Goal: Task Accomplishment & Management: Manage account settings

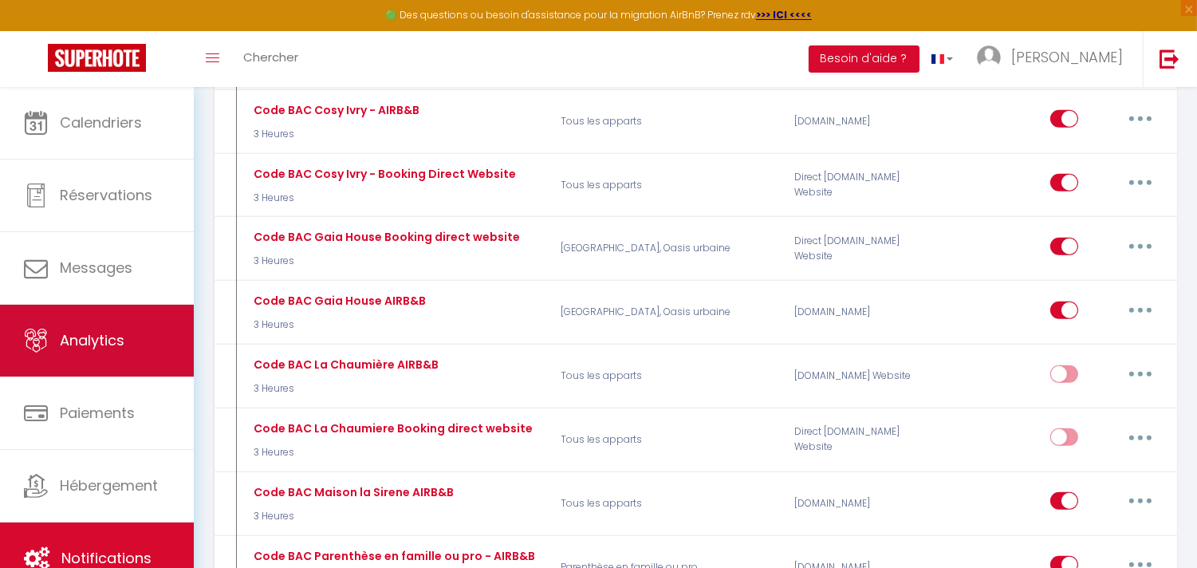
scroll to position [2569, 0]
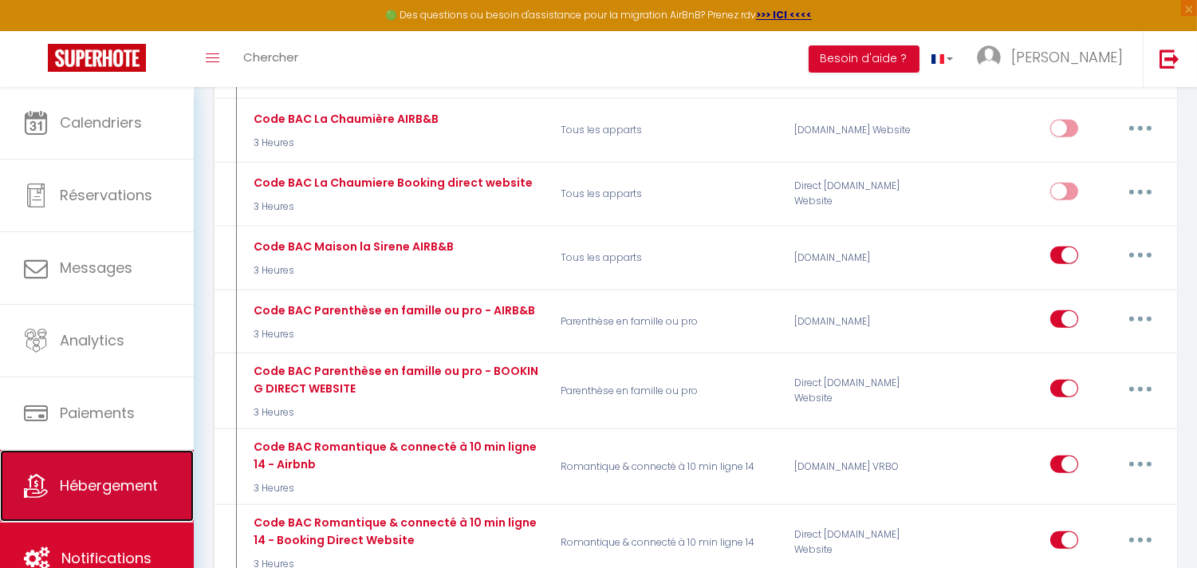
click at [110, 478] on span "Hébergement" at bounding box center [109, 485] width 98 height 20
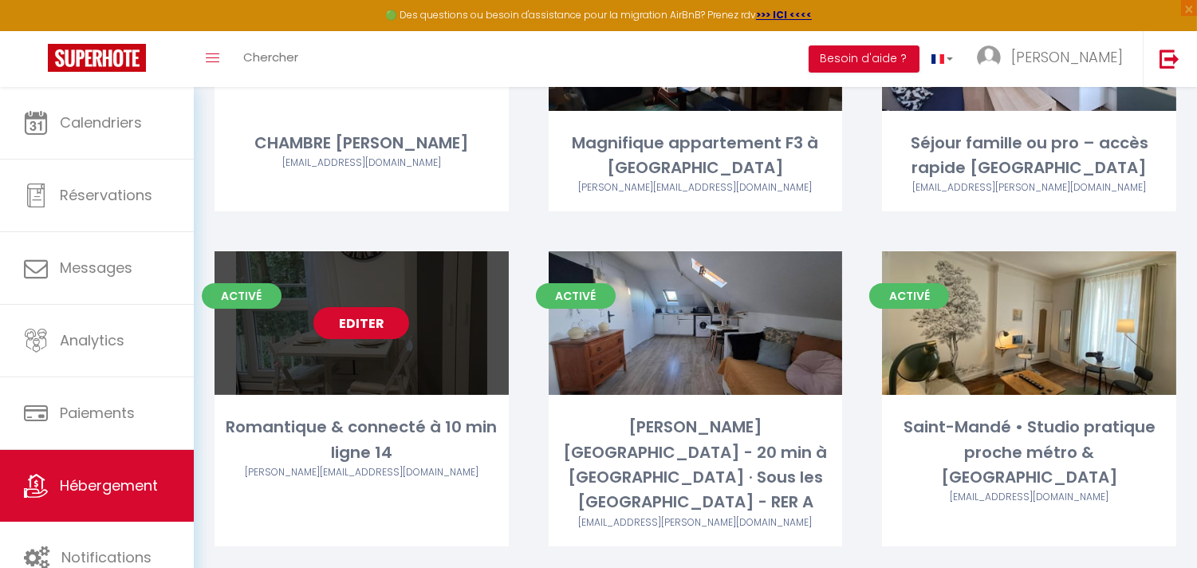
scroll to position [619, 0]
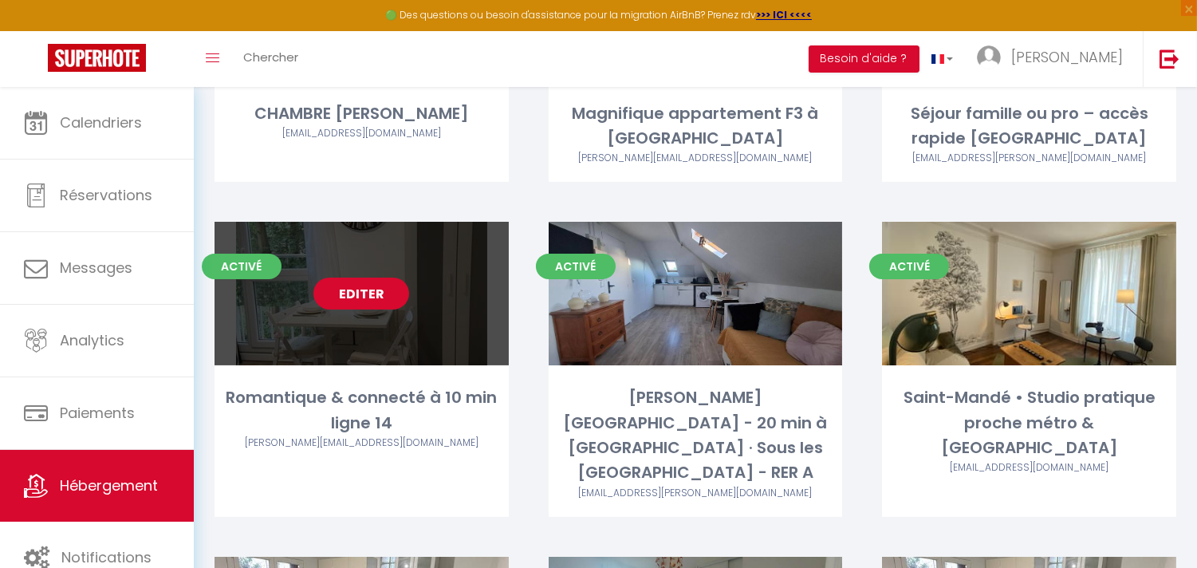
click at [376, 277] on link "Editer" at bounding box center [361, 293] width 96 height 32
select select "3"
select select "2"
select select "1"
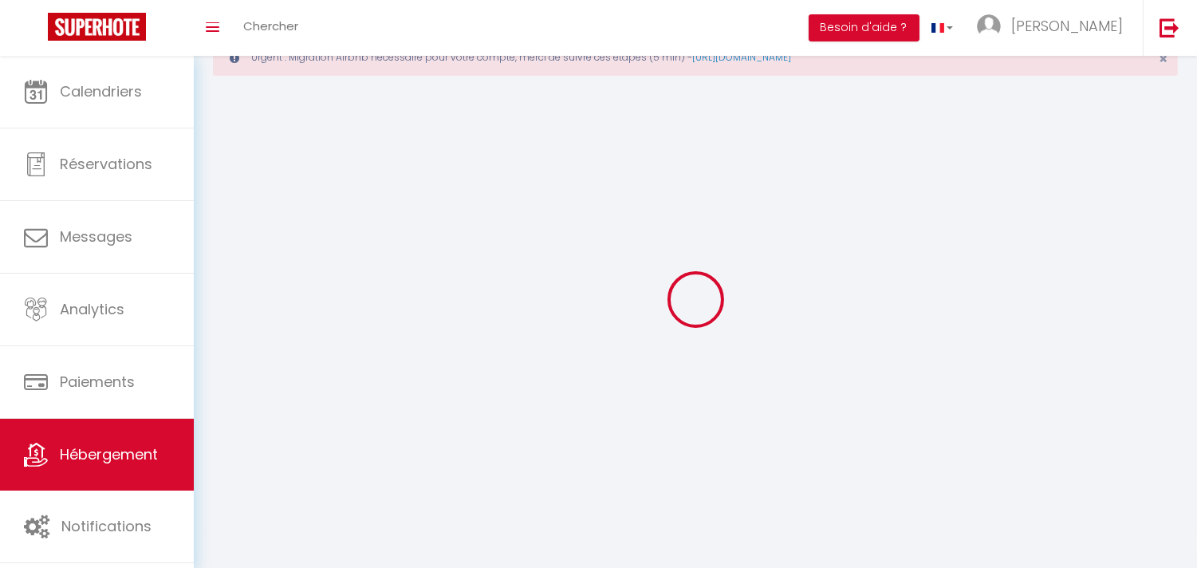
select select
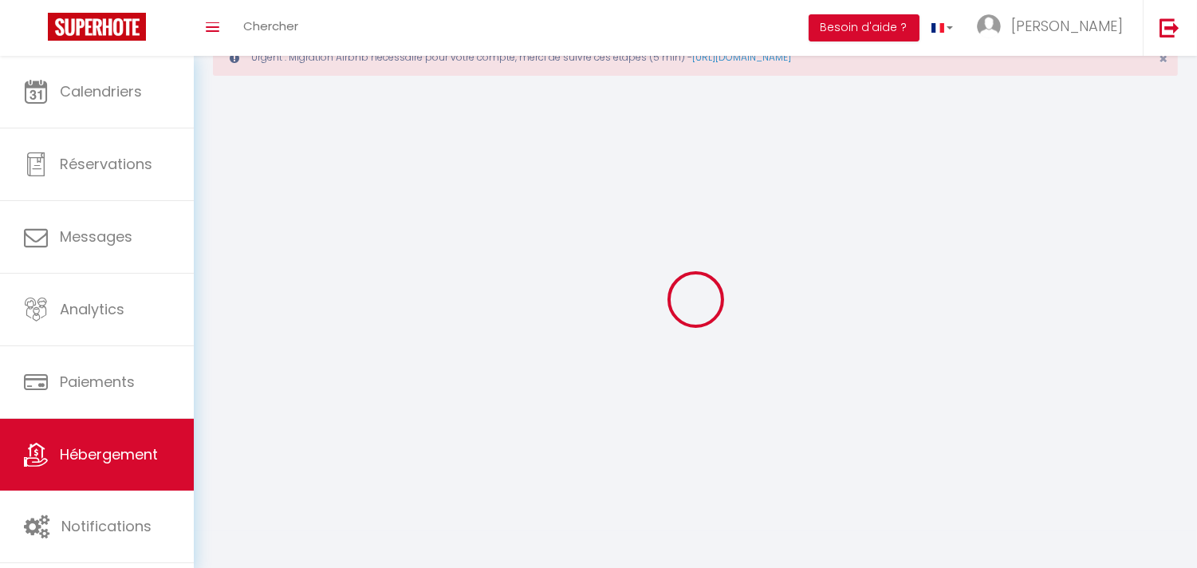
checkbox input "false"
select select
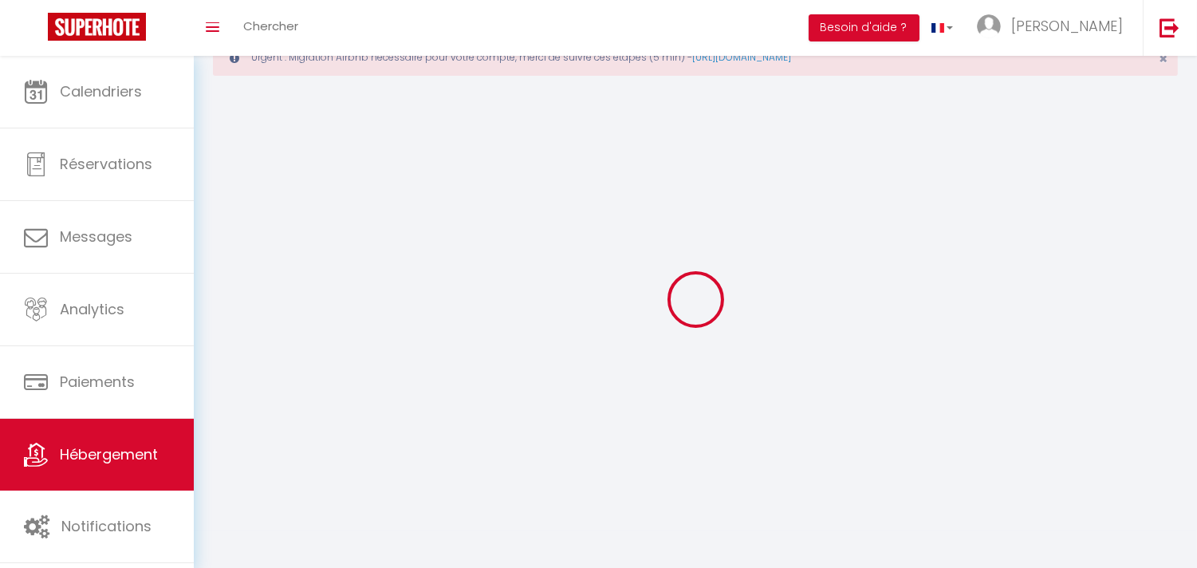
select select
select select "1"
select select
select select "28"
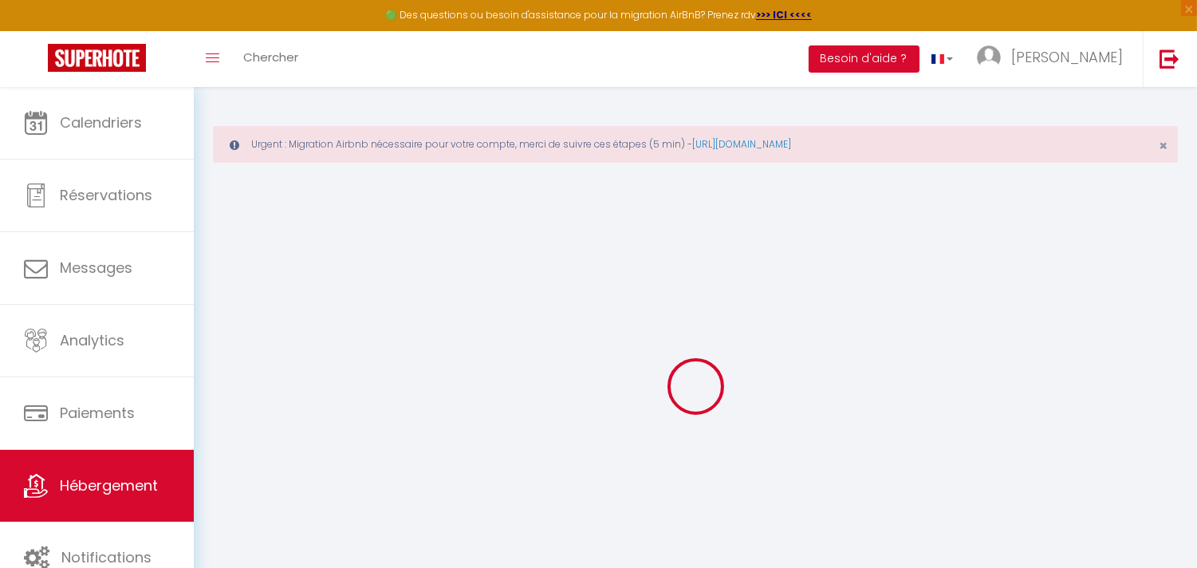
select select
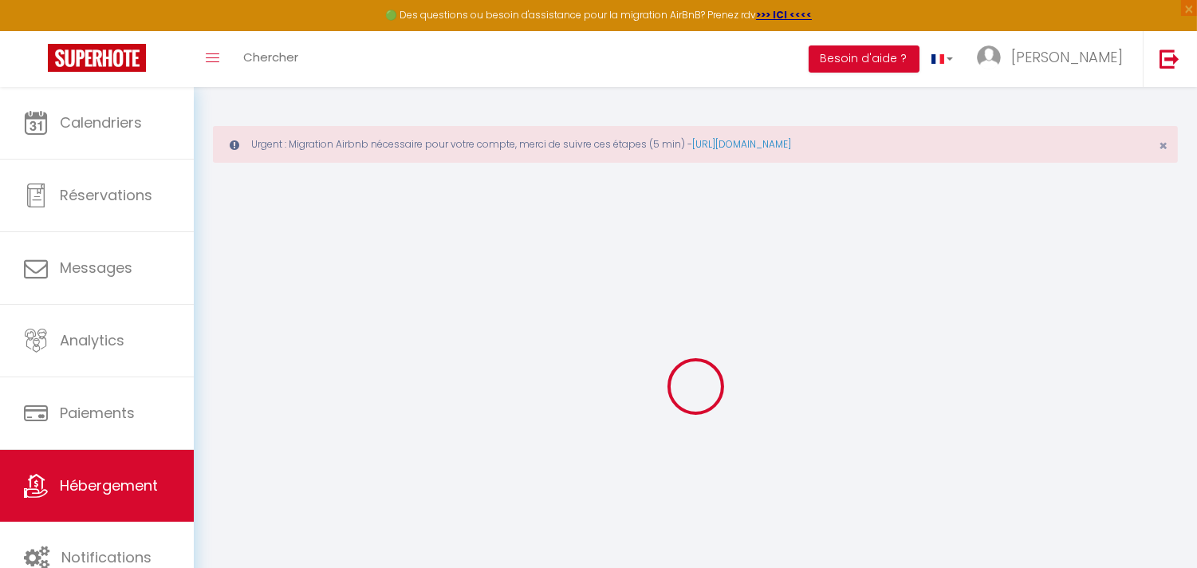
select select
checkbox input "false"
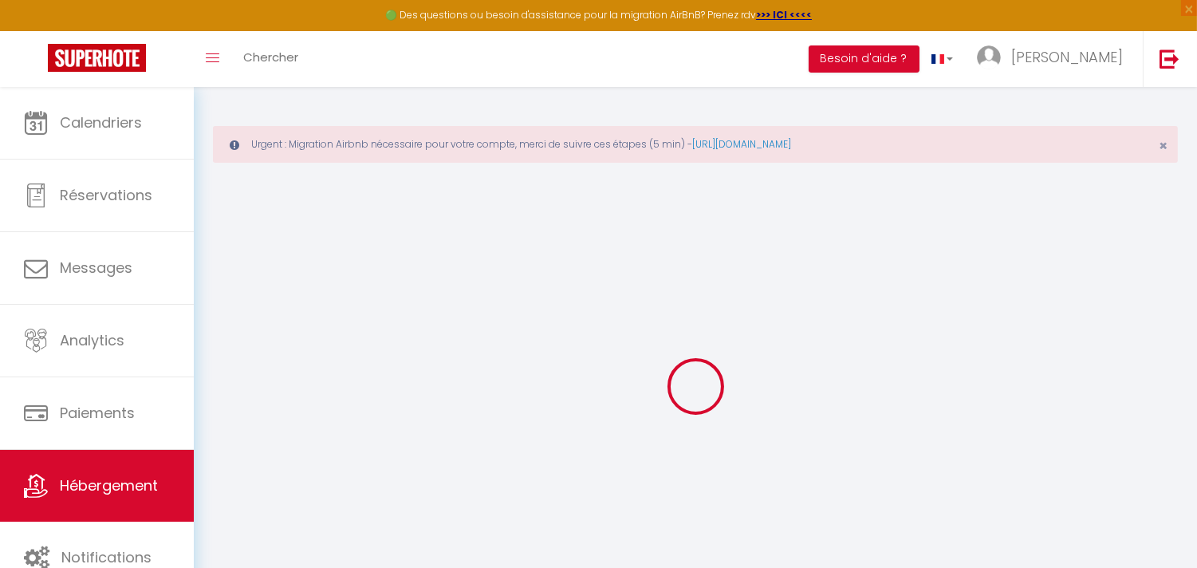
select select
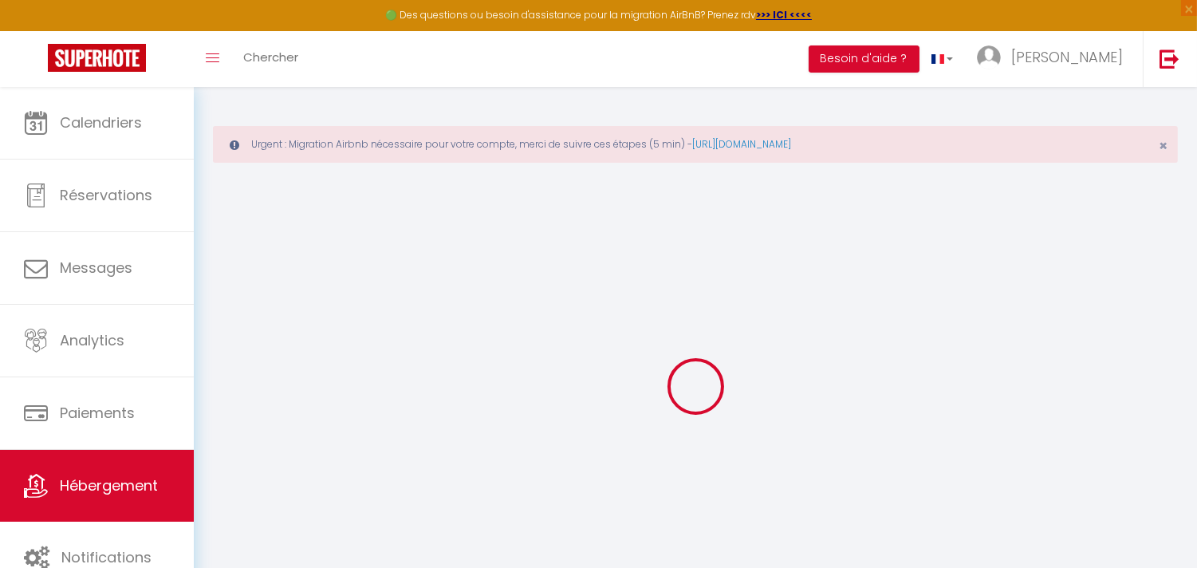
select select
checkbox input "false"
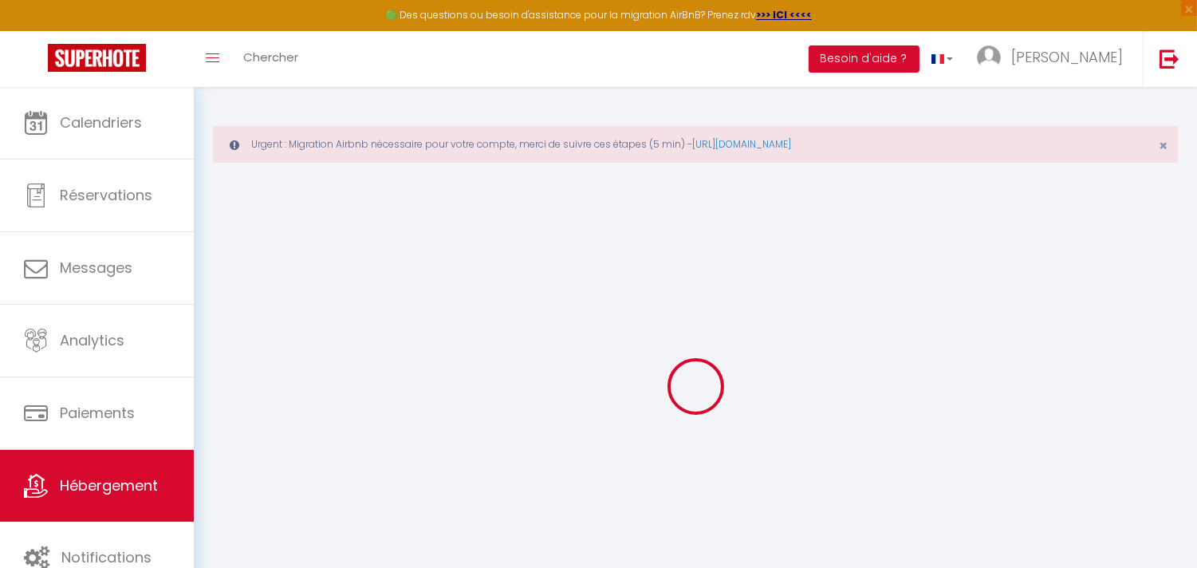
checkbox input "false"
select select
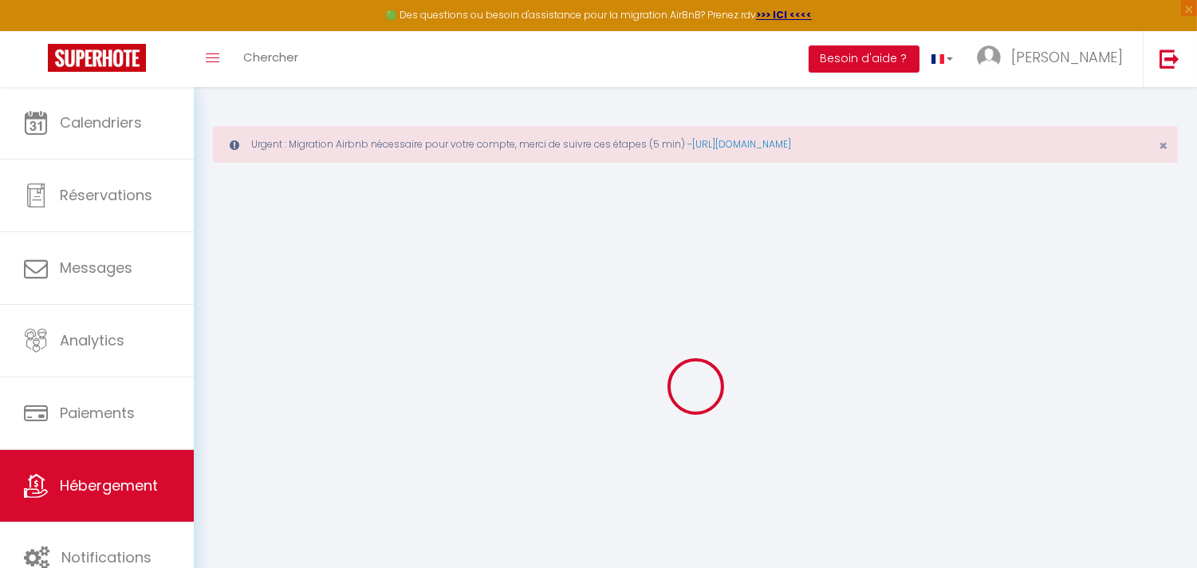
select select
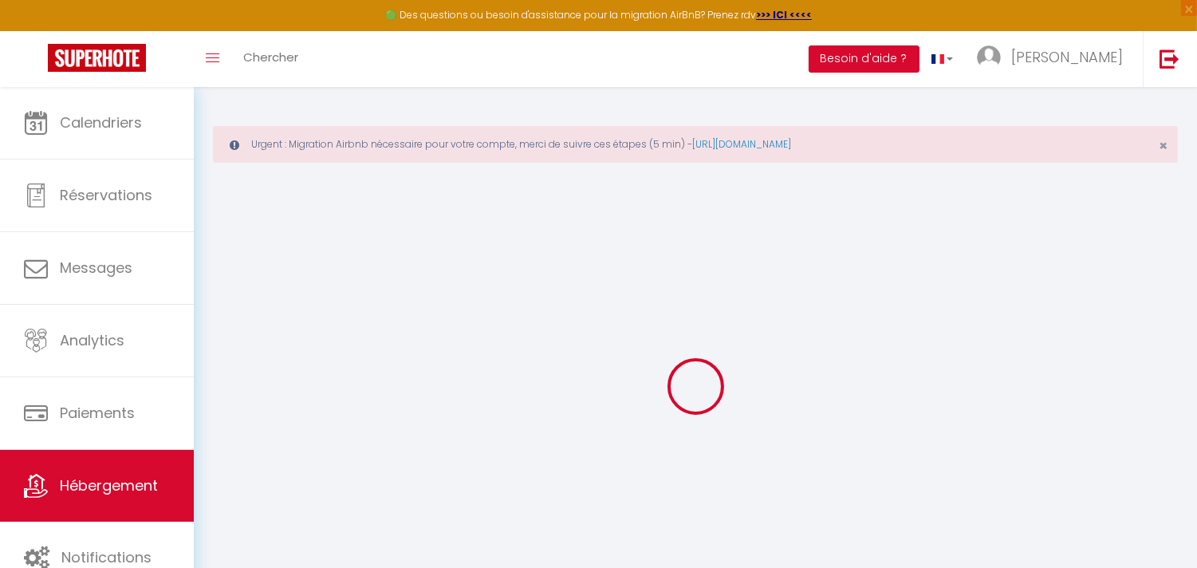
checkbox input "false"
select select
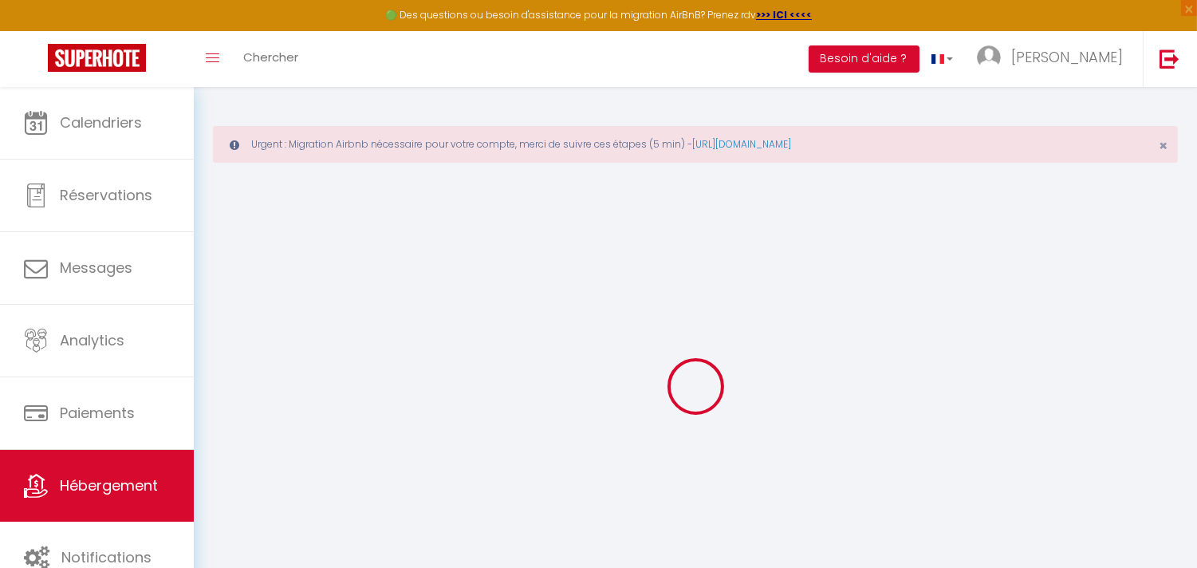
select select
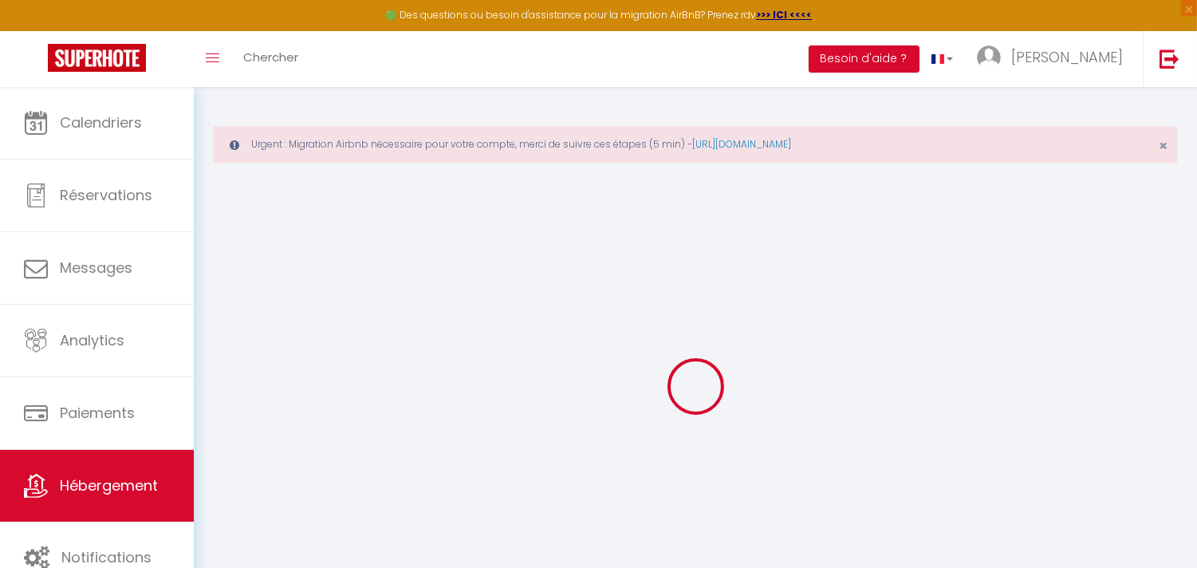
select select
checkbox input "false"
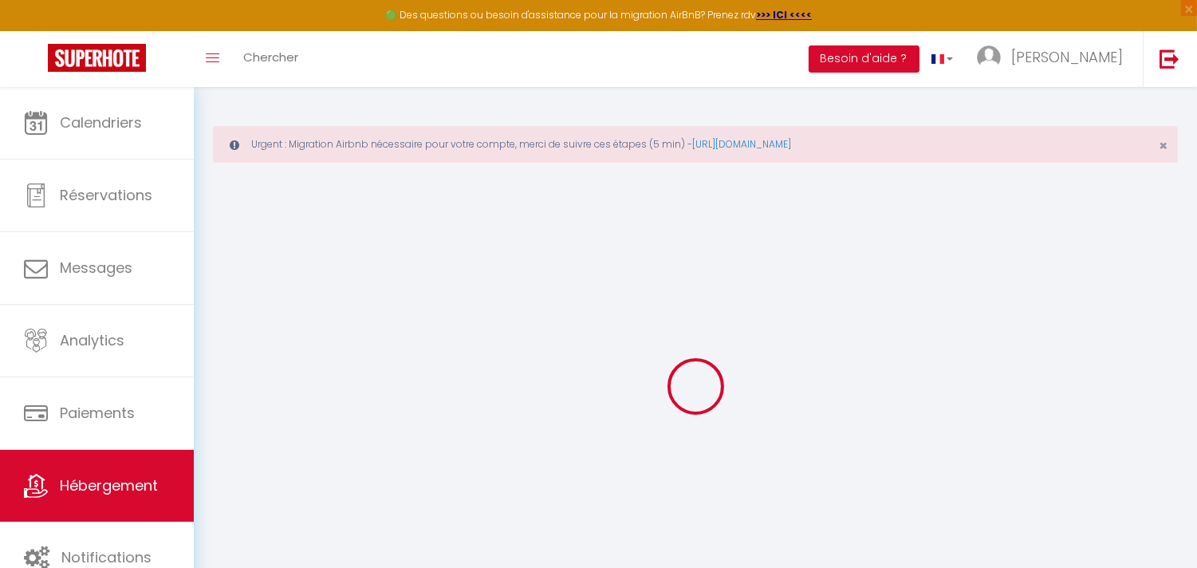
checkbox input "false"
select select
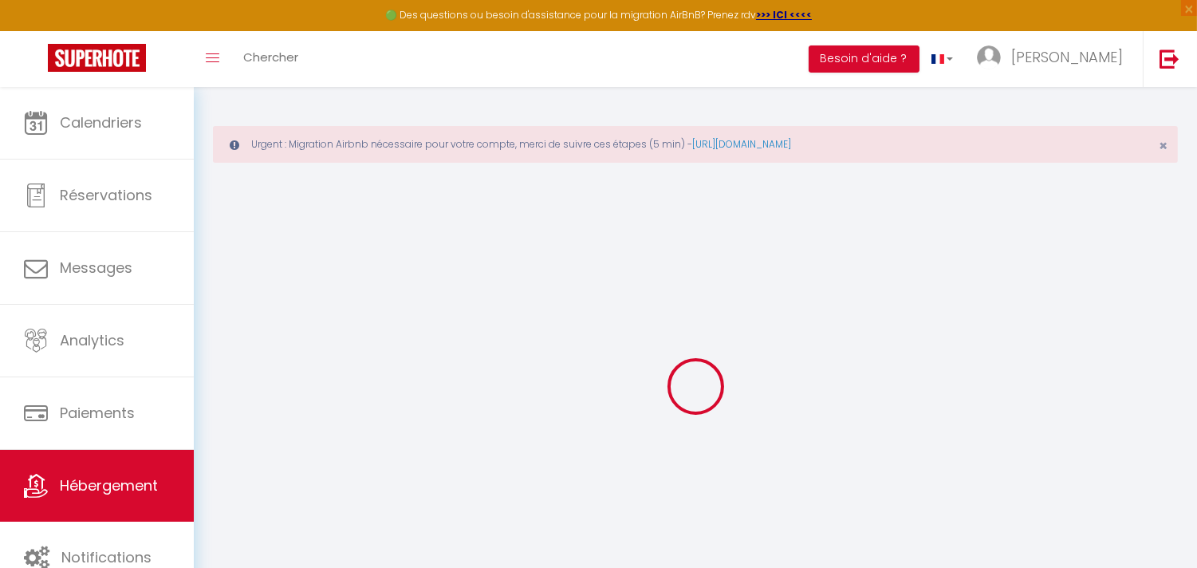
select select
checkbox input "false"
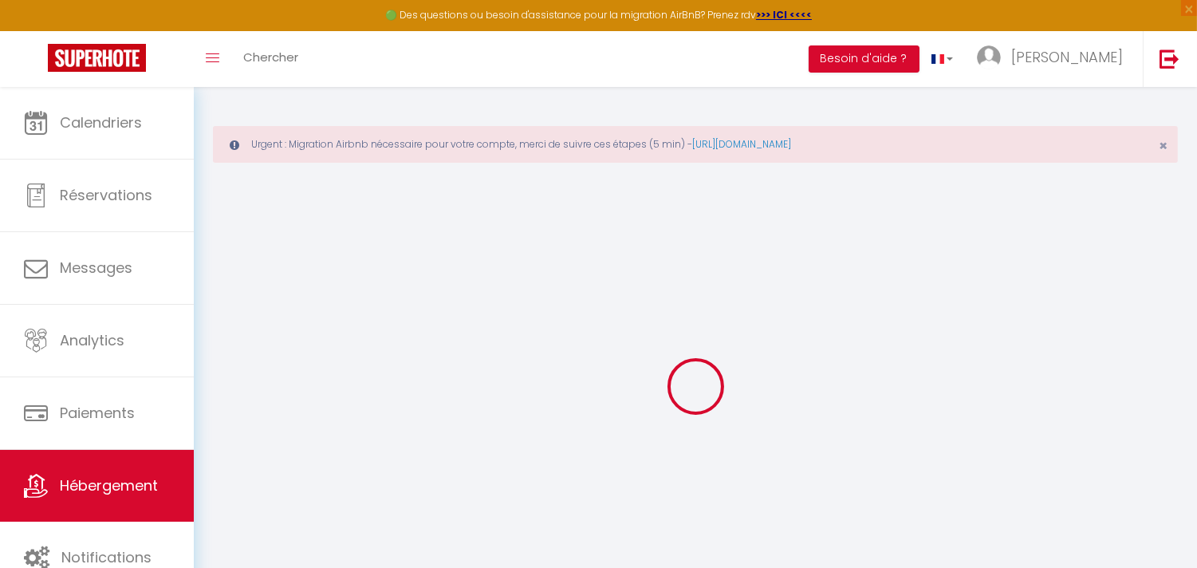
checkbox input "false"
select select
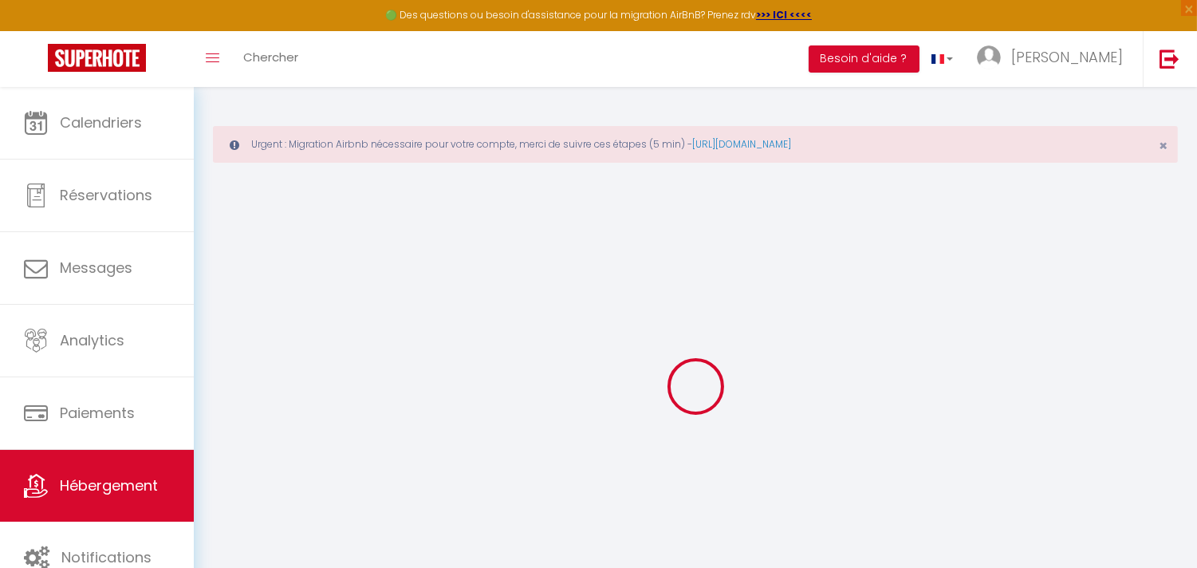
type input "Romantique & connecté à 10 min ligne 14"
type input "[PERSON_NAME]"
type input "[STREET_ADDRESS]"
type input "94800"
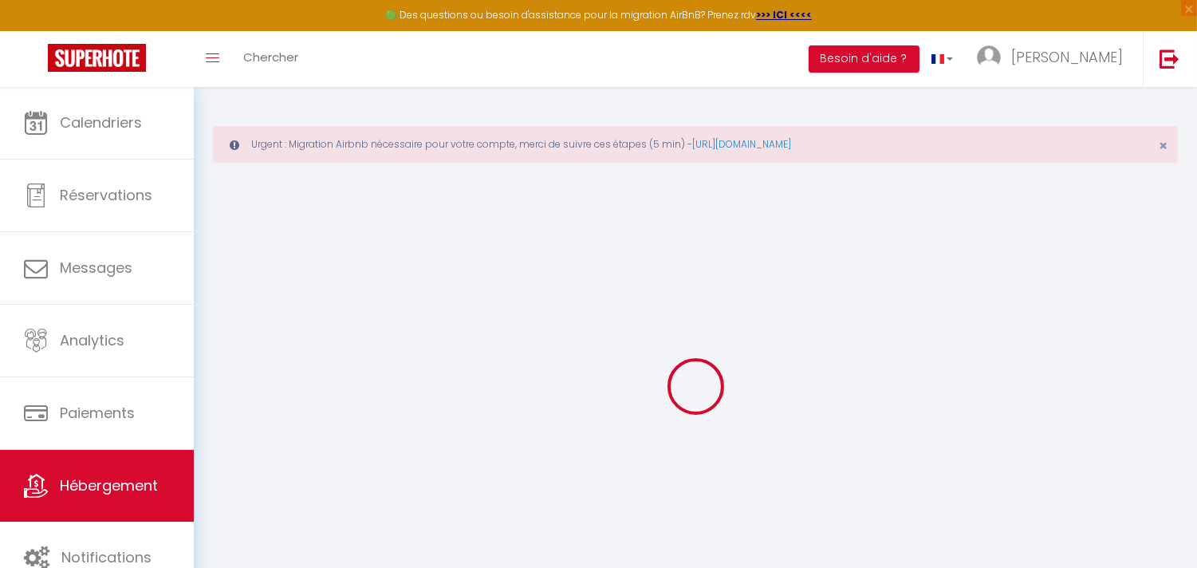
type input "Villejuif"
select select "2"
type input "75"
type input "5"
type input "50"
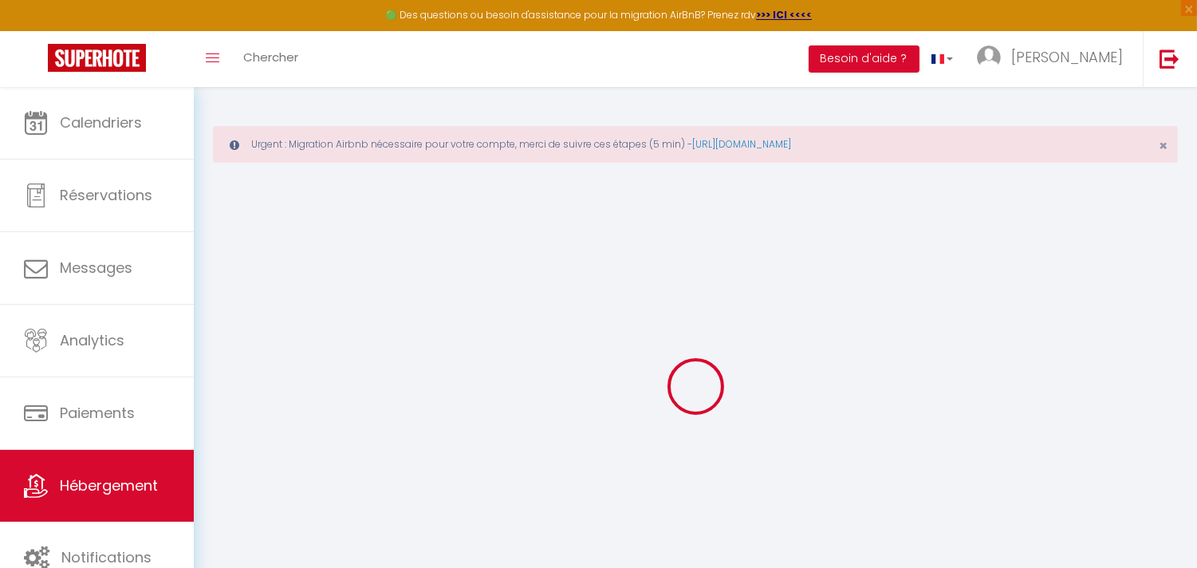
type input "310"
select select
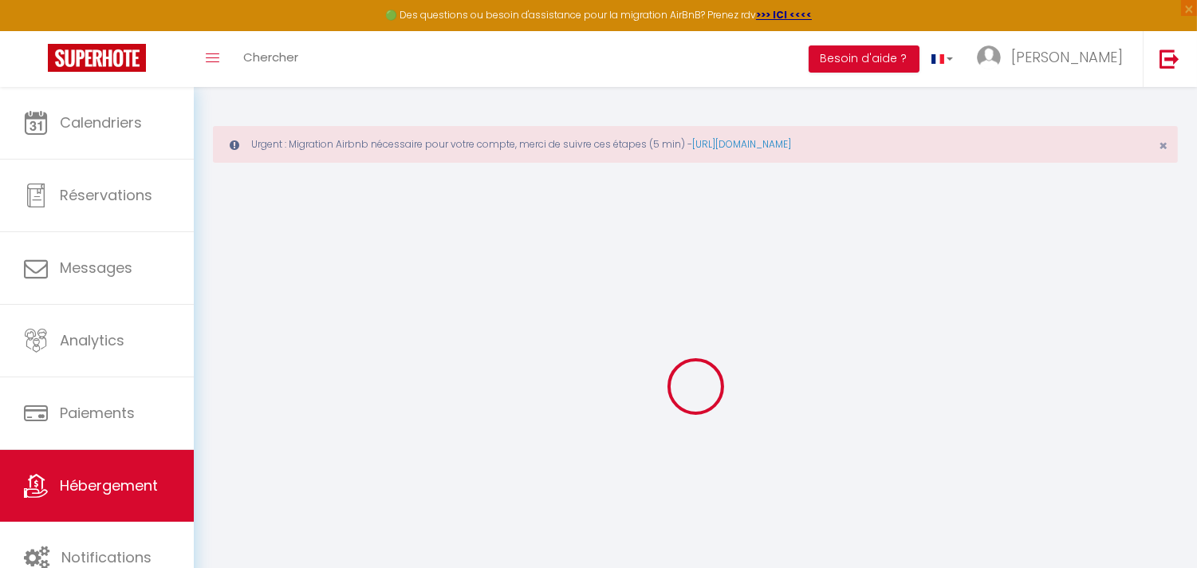
select select
type input "[STREET_ADDRESS]"
type input "94800"
type input "Villejuif"
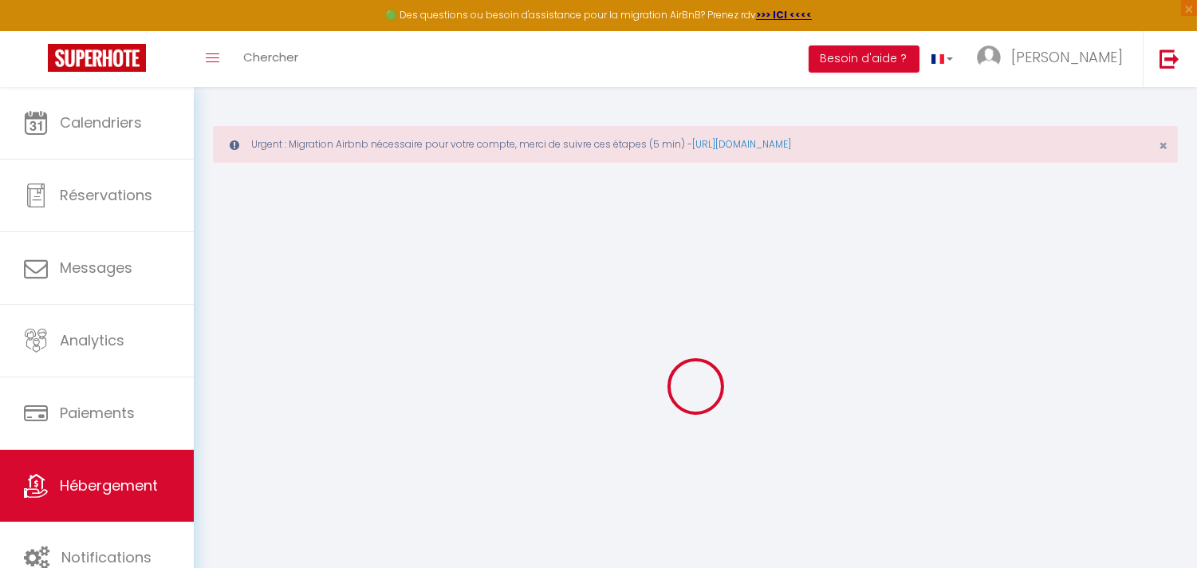
type input "[EMAIL_ADDRESS][PERSON_NAME][DOMAIN_NAME]"
select select "14889"
checkbox input "false"
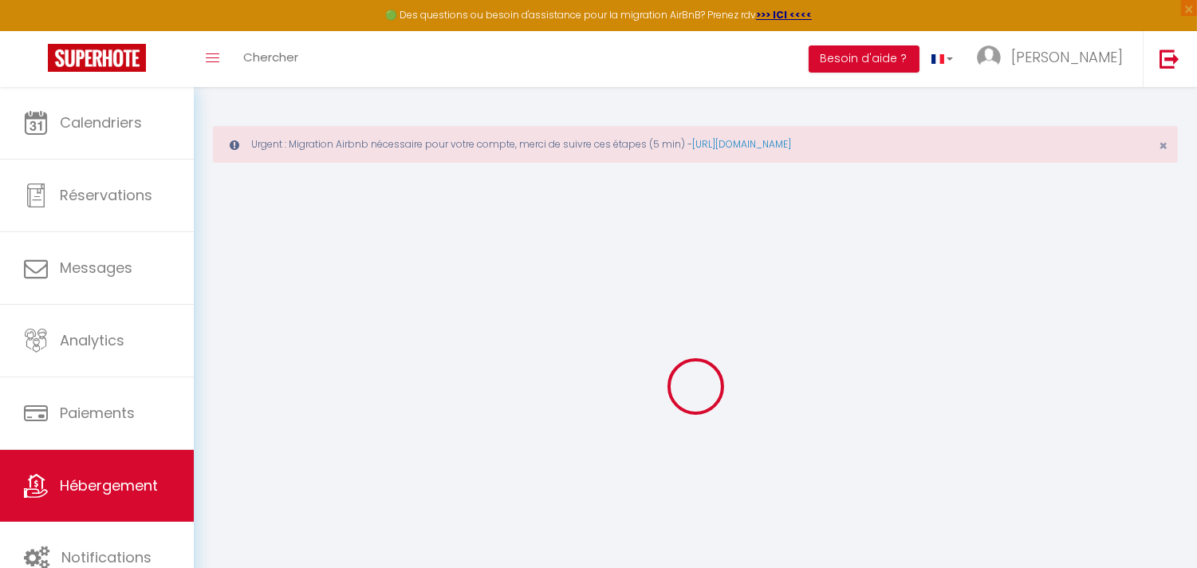
checkbox input "false"
type input "0"
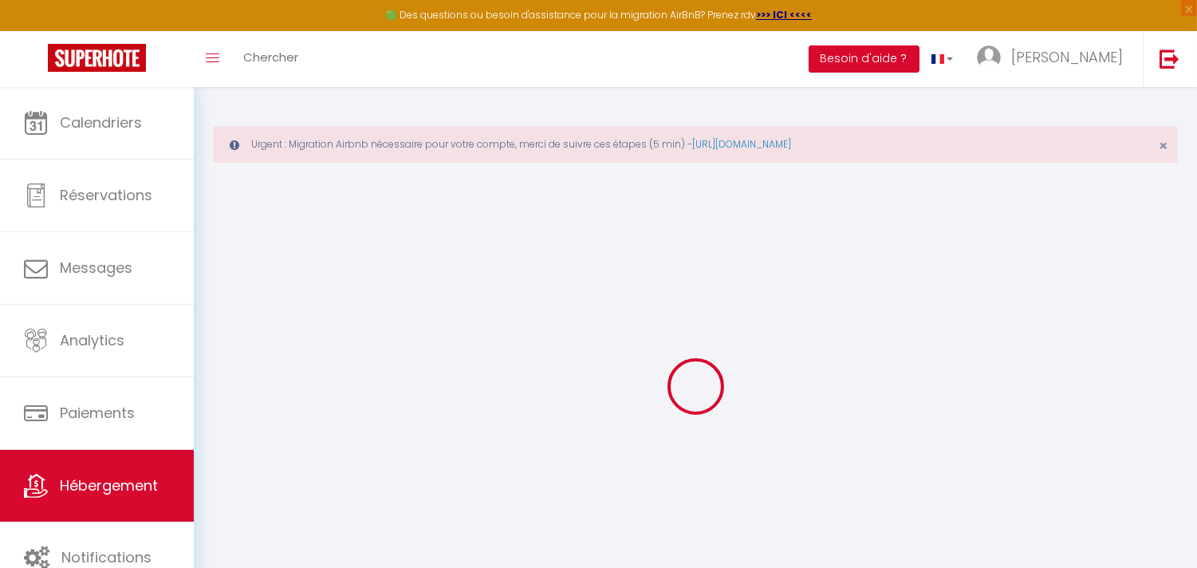
select select
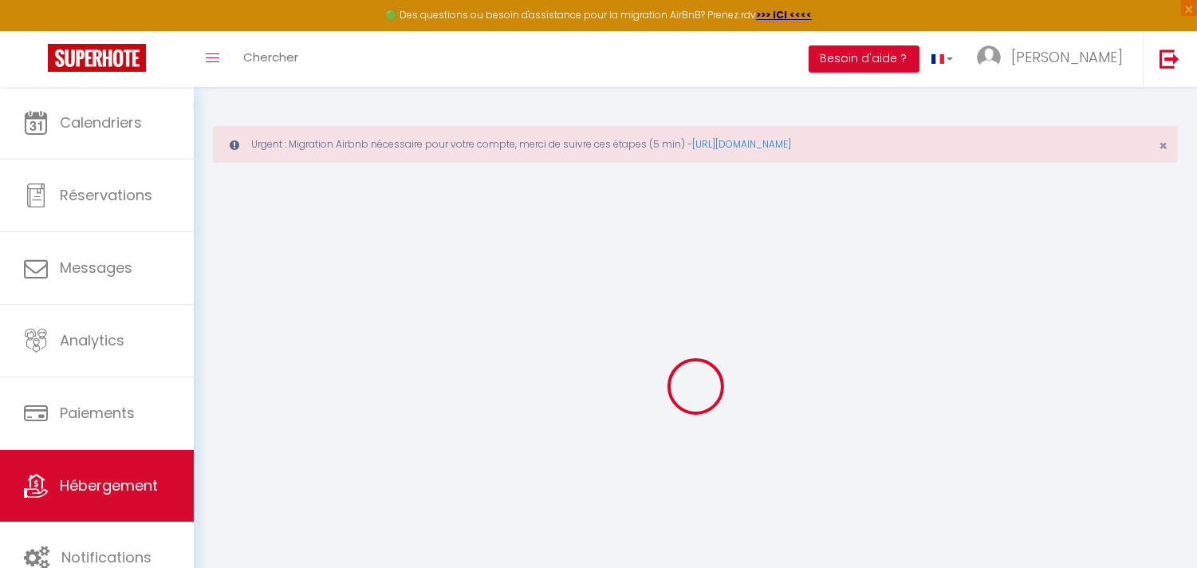
select select
checkbox input "false"
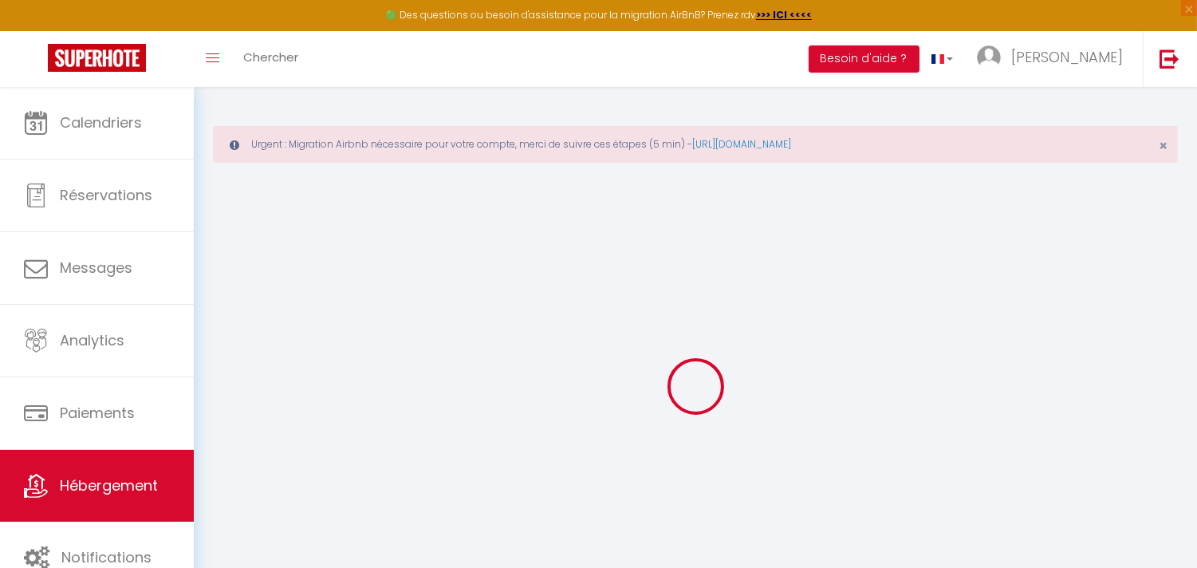
select select
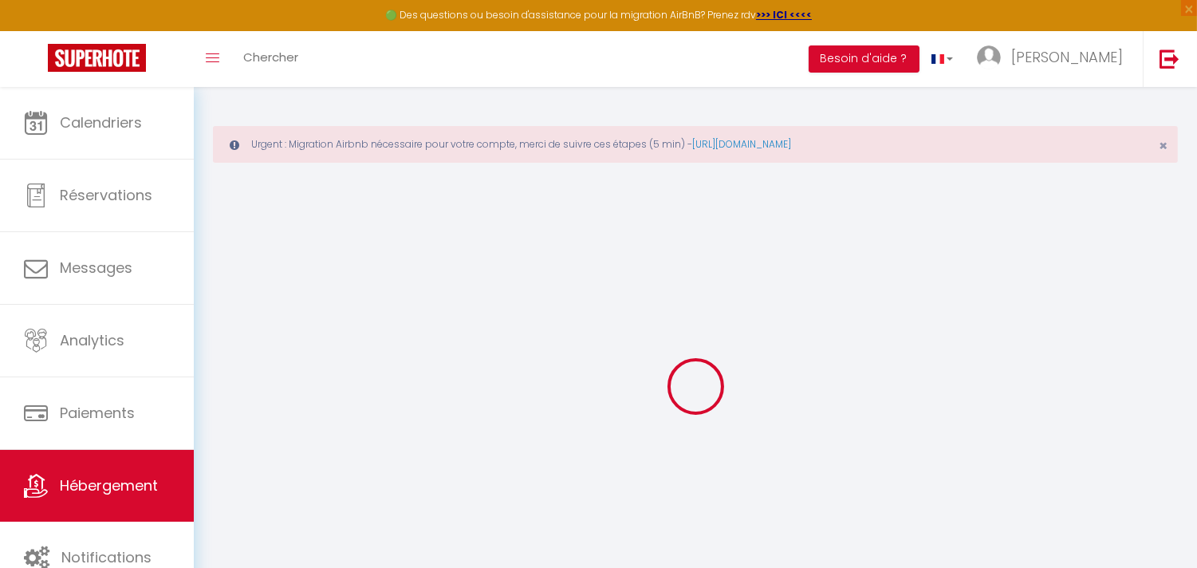
select select
checkbox input "false"
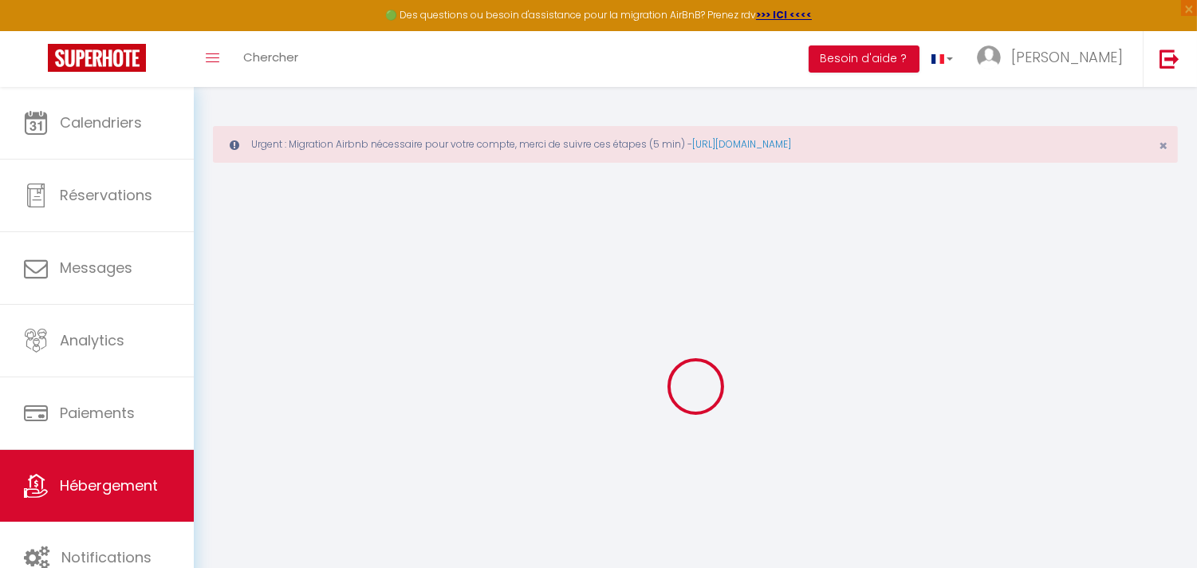
checkbox input "false"
select select "15:00"
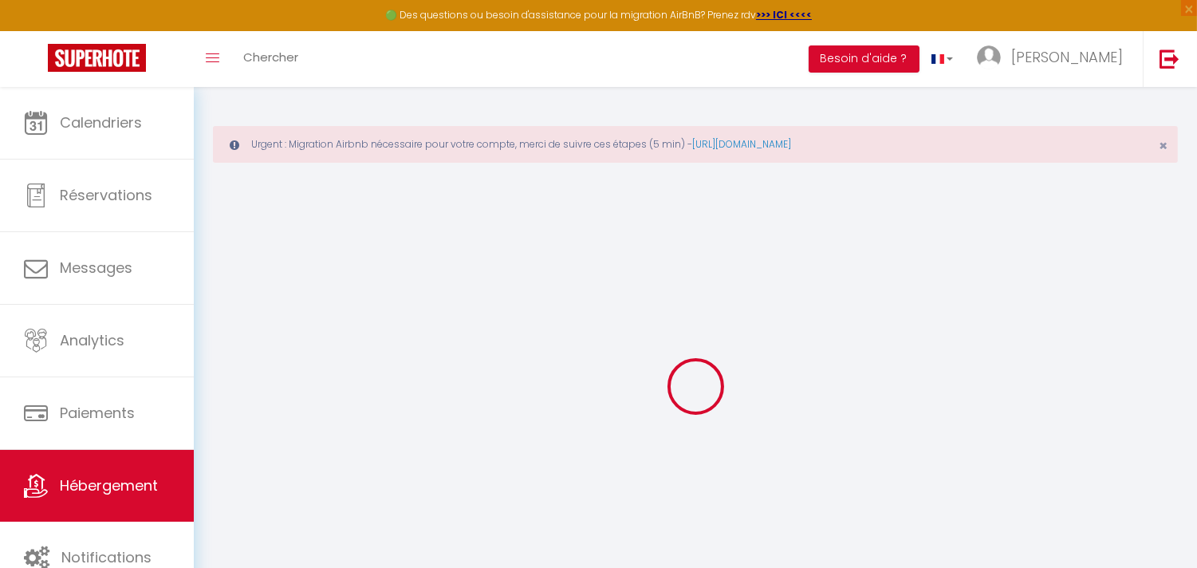
select select "21:00"
select select "11:00"
select select "30"
select select "18:00"
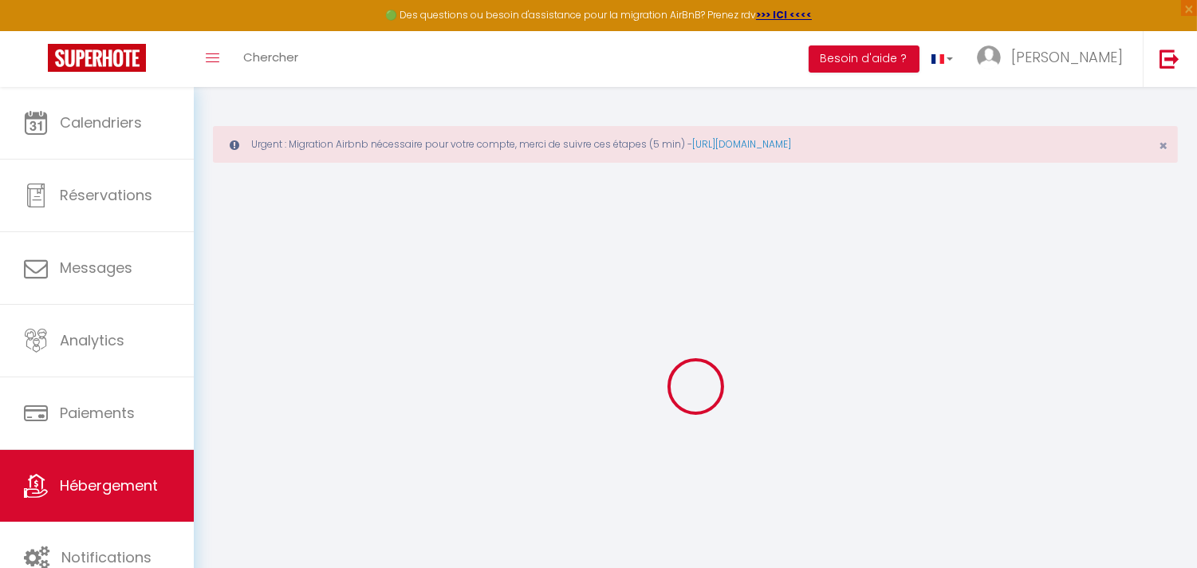
checkbox input "false"
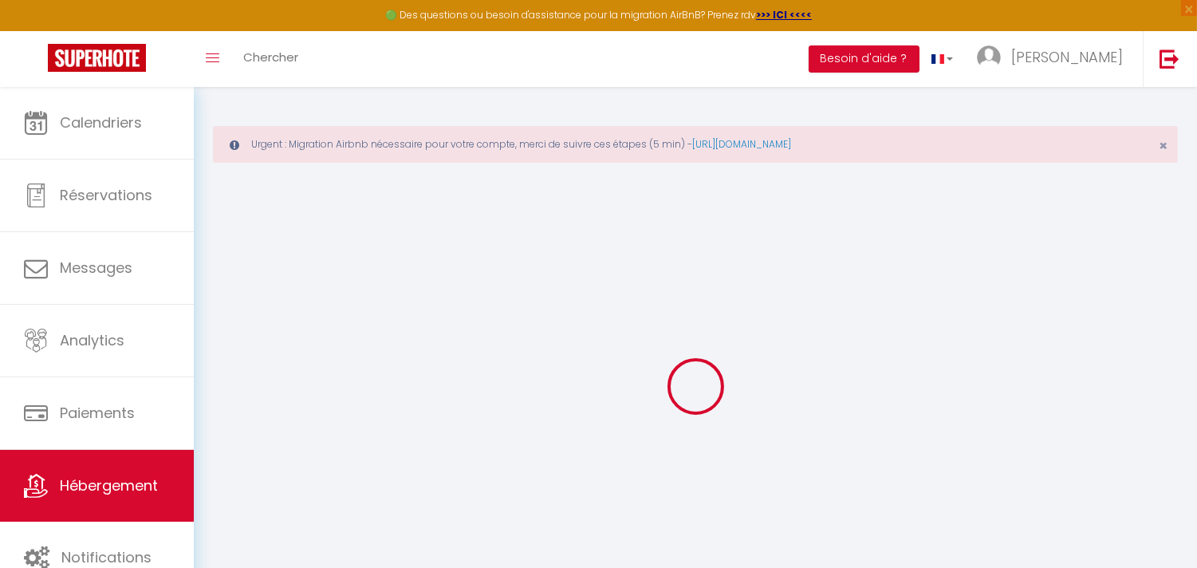
checkbox input "false"
